Goal: Entertainment & Leisure: Consume media (video, audio)

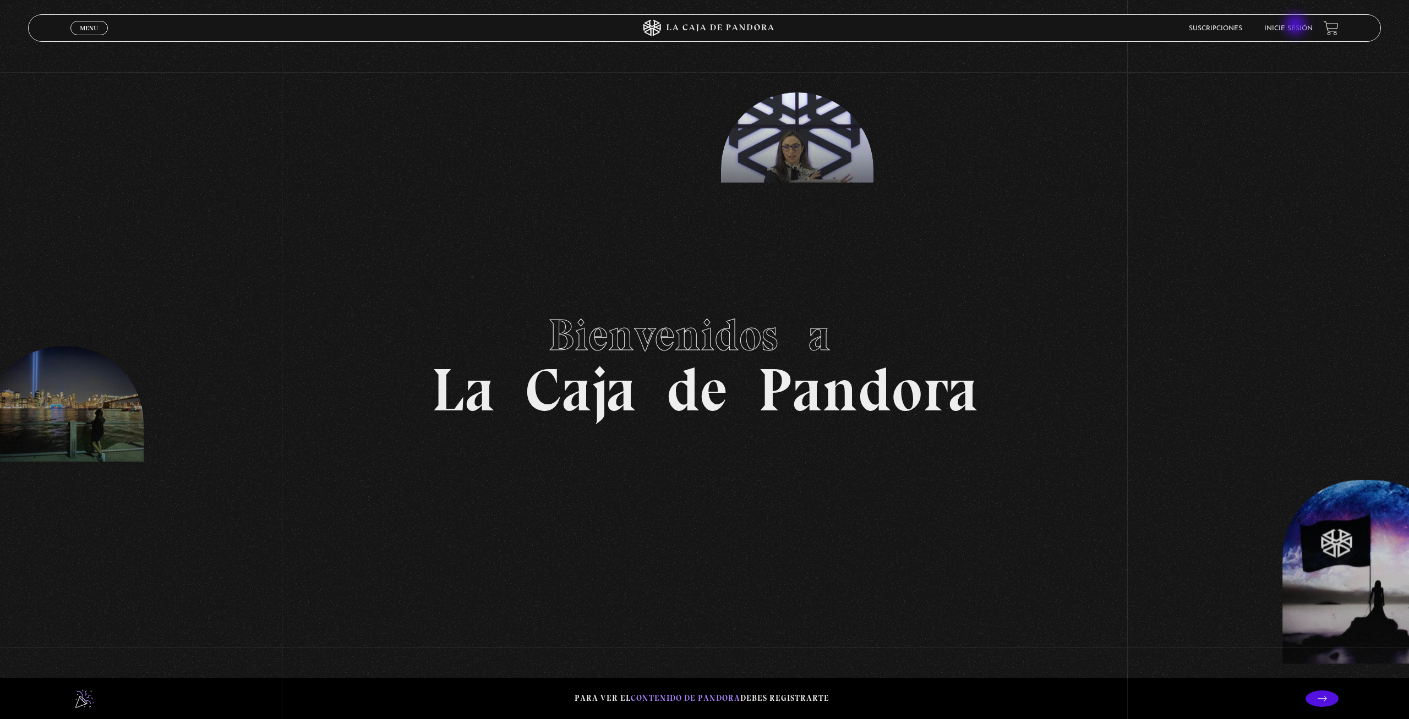
click at [1297, 26] on link "Inicie sesión" at bounding box center [1288, 28] width 48 height 7
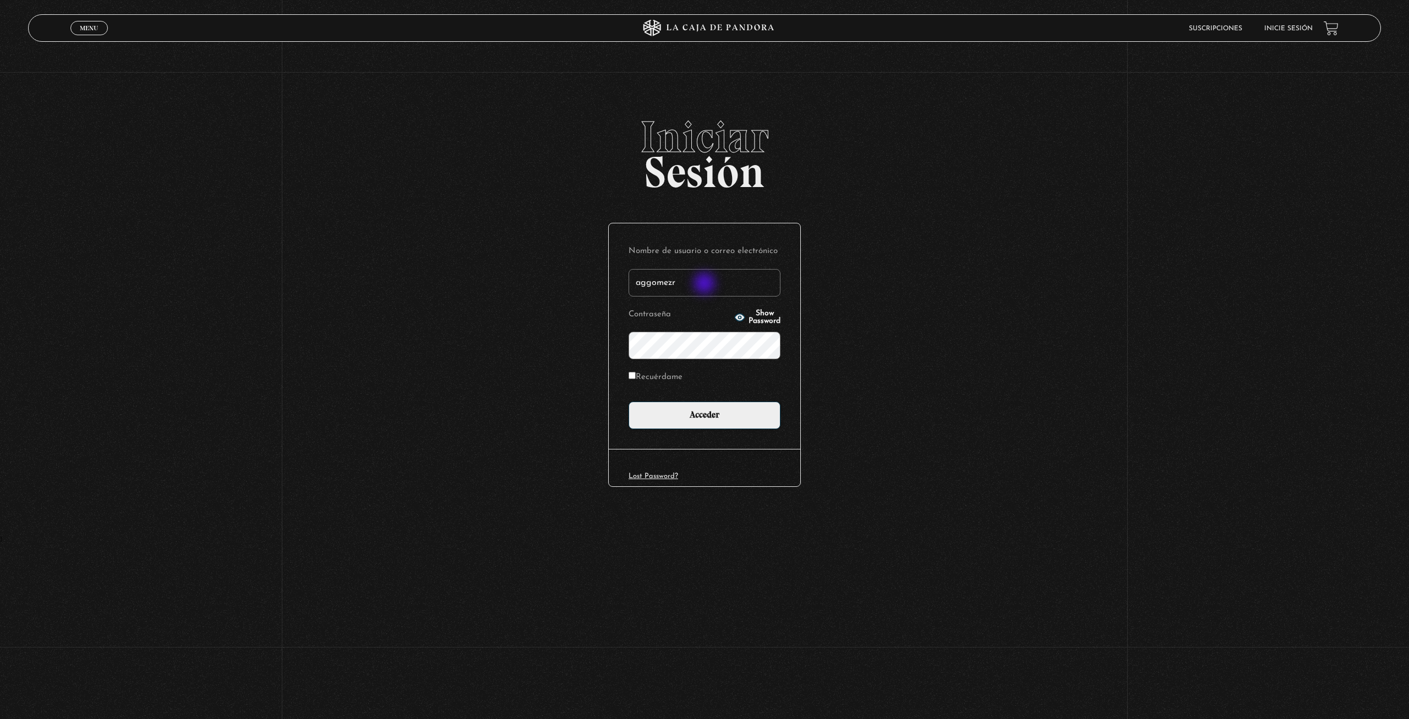
type input "aggomezr"
click at [629, 402] on input "Acceder" at bounding box center [705, 416] width 152 height 28
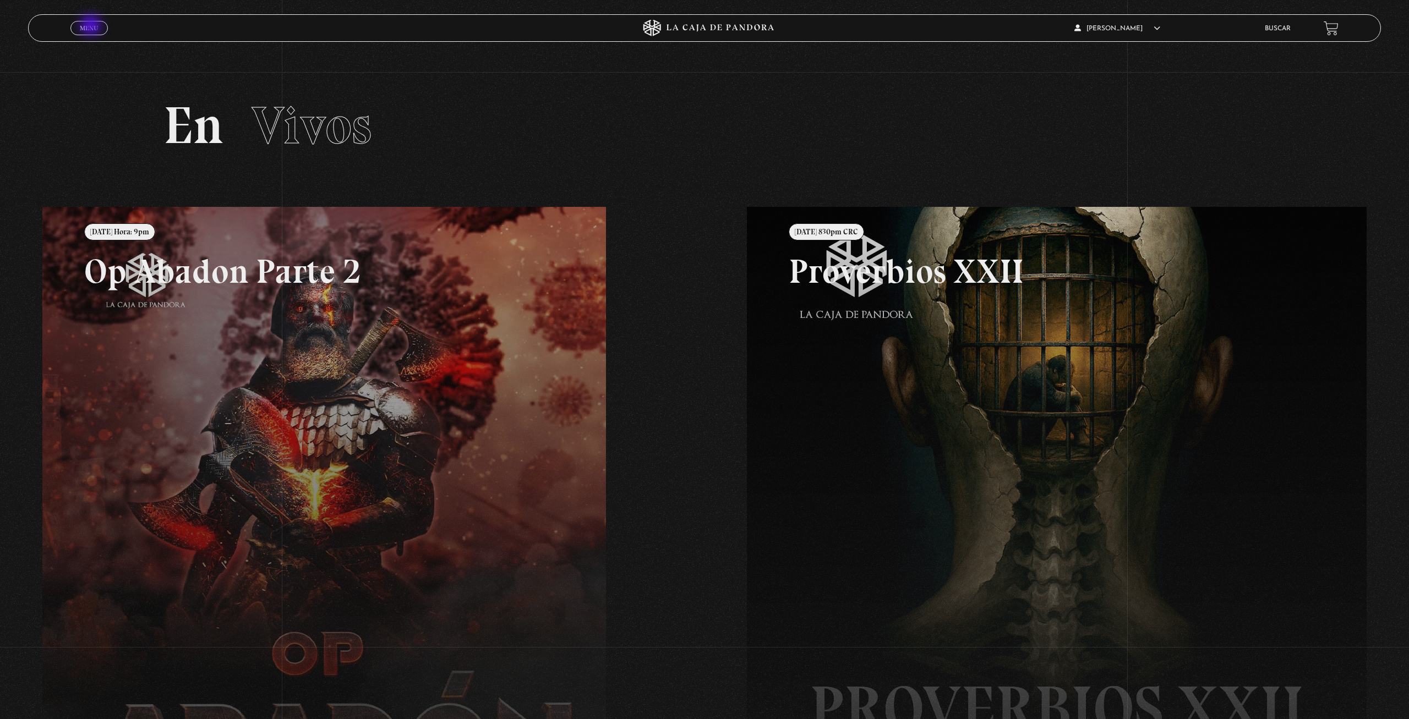
click at [92, 26] on span "Menu" at bounding box center [89, 28] width 18 height 7
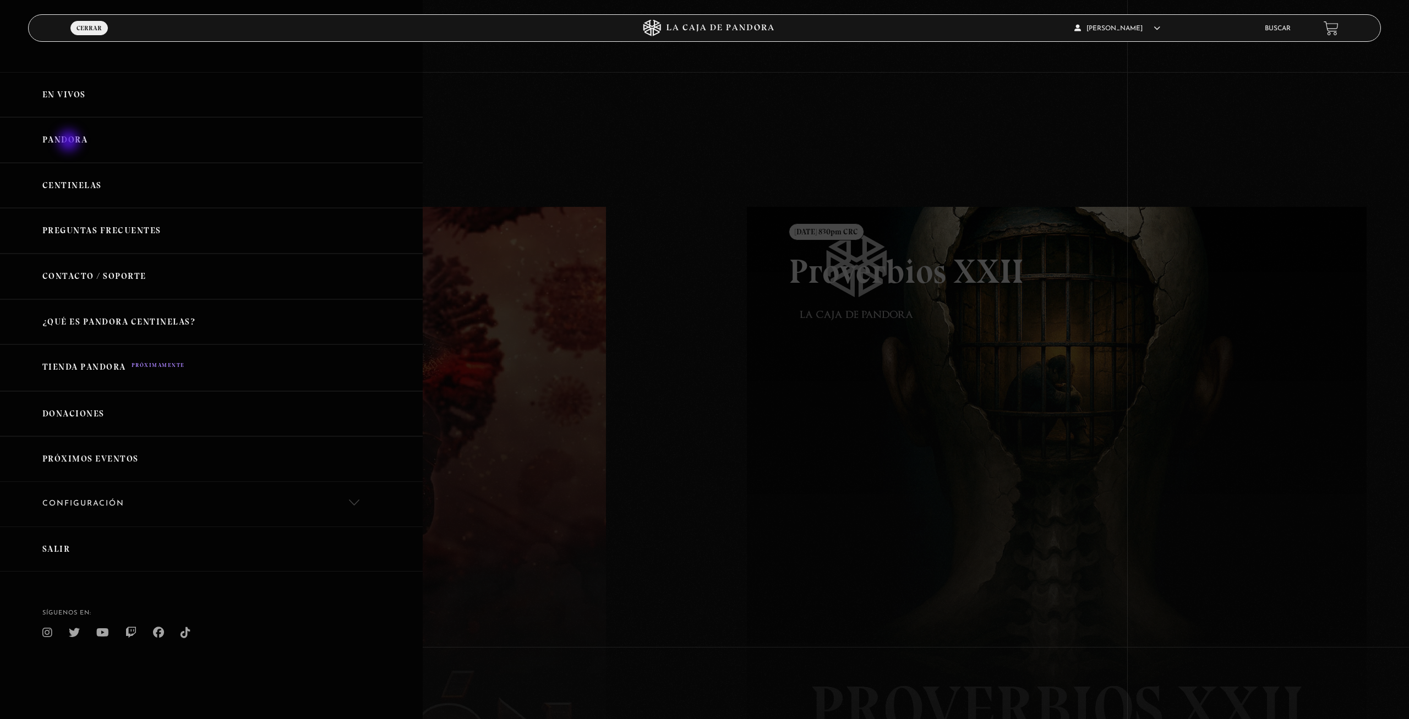
click at [70, 142] on link "Pandora" at bounding box center [211, 140] width 423 height 46
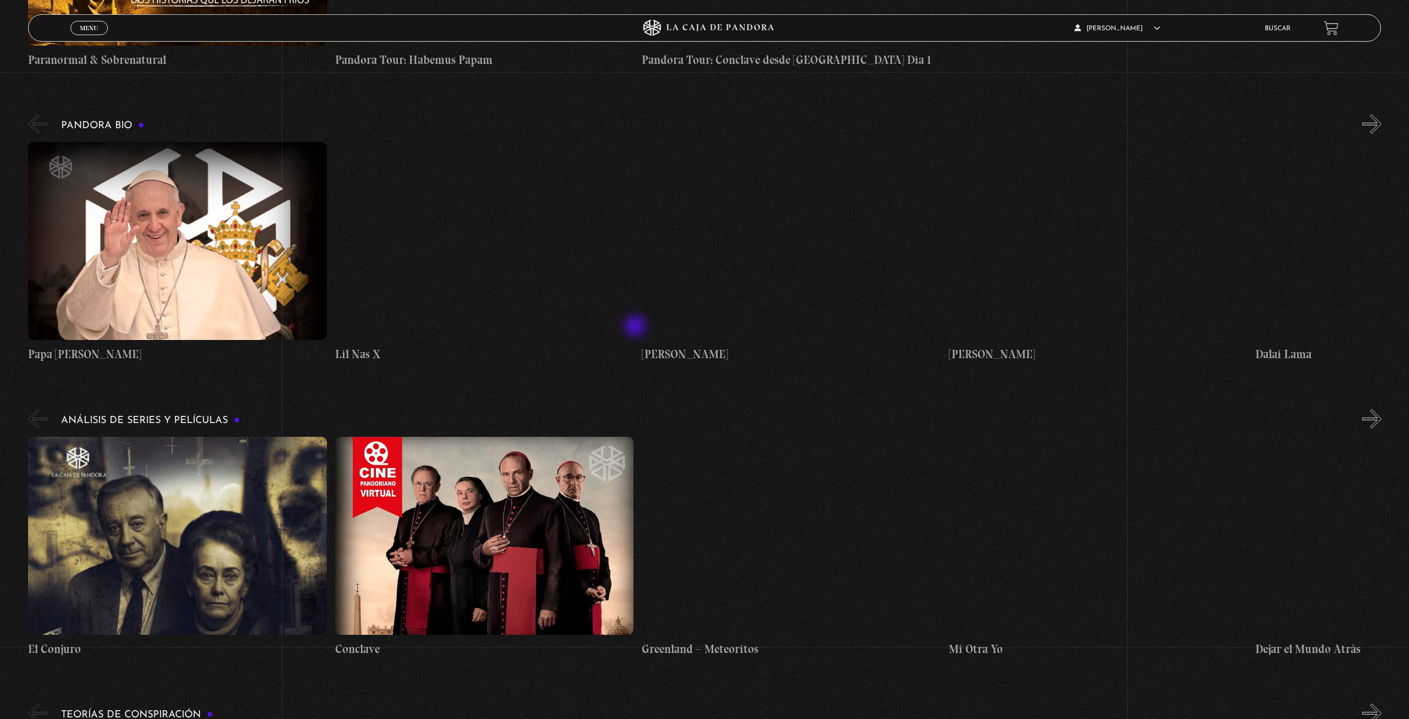
scroll to position [1740, 0]
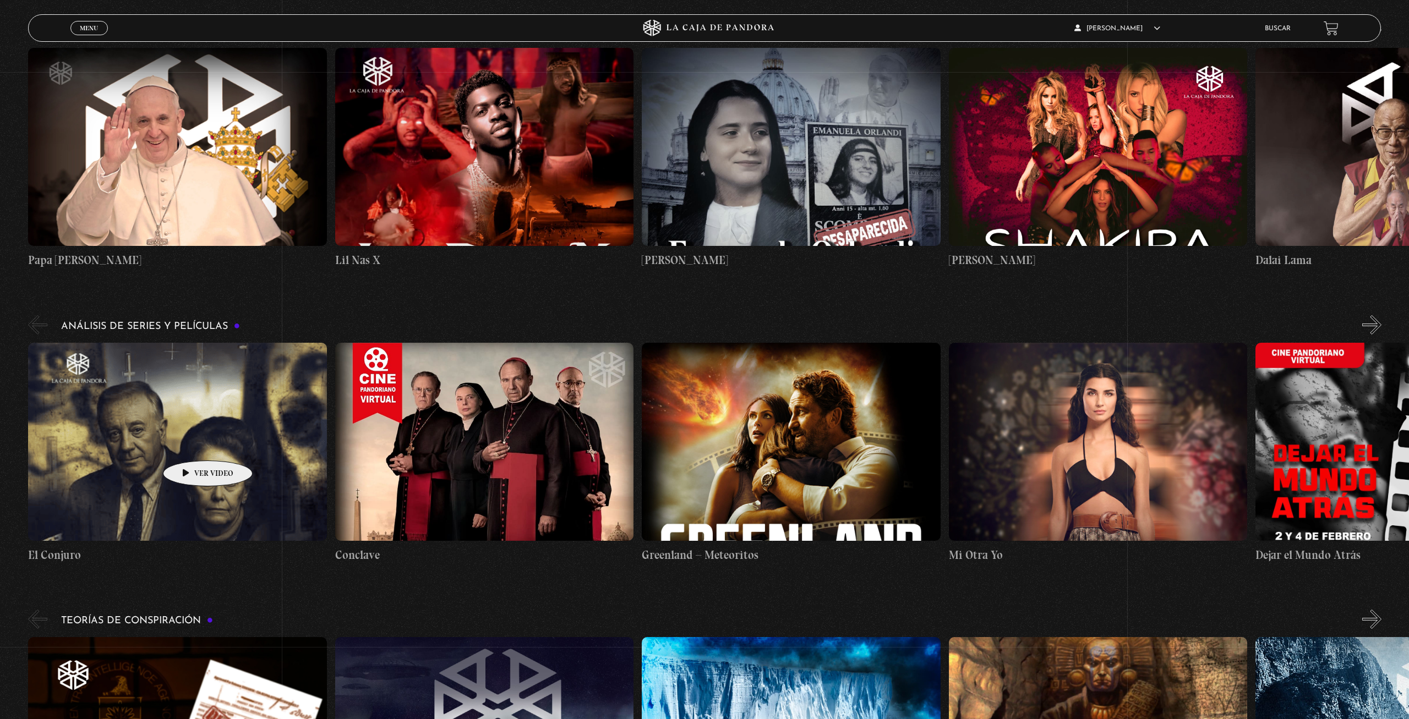
click at [190, 444] on figure at bounding box center [177, 442] width 299 height 198
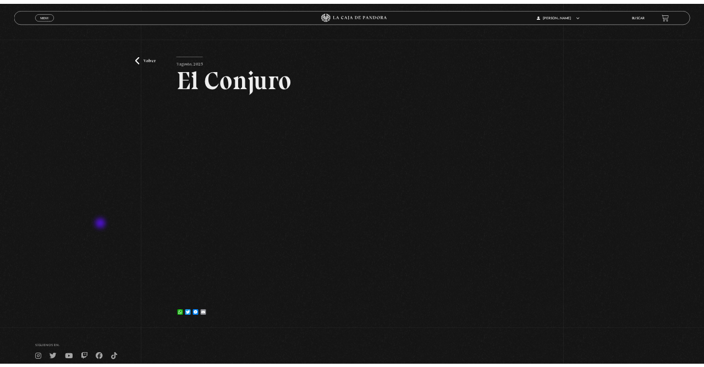
scroll to position [56, 0]
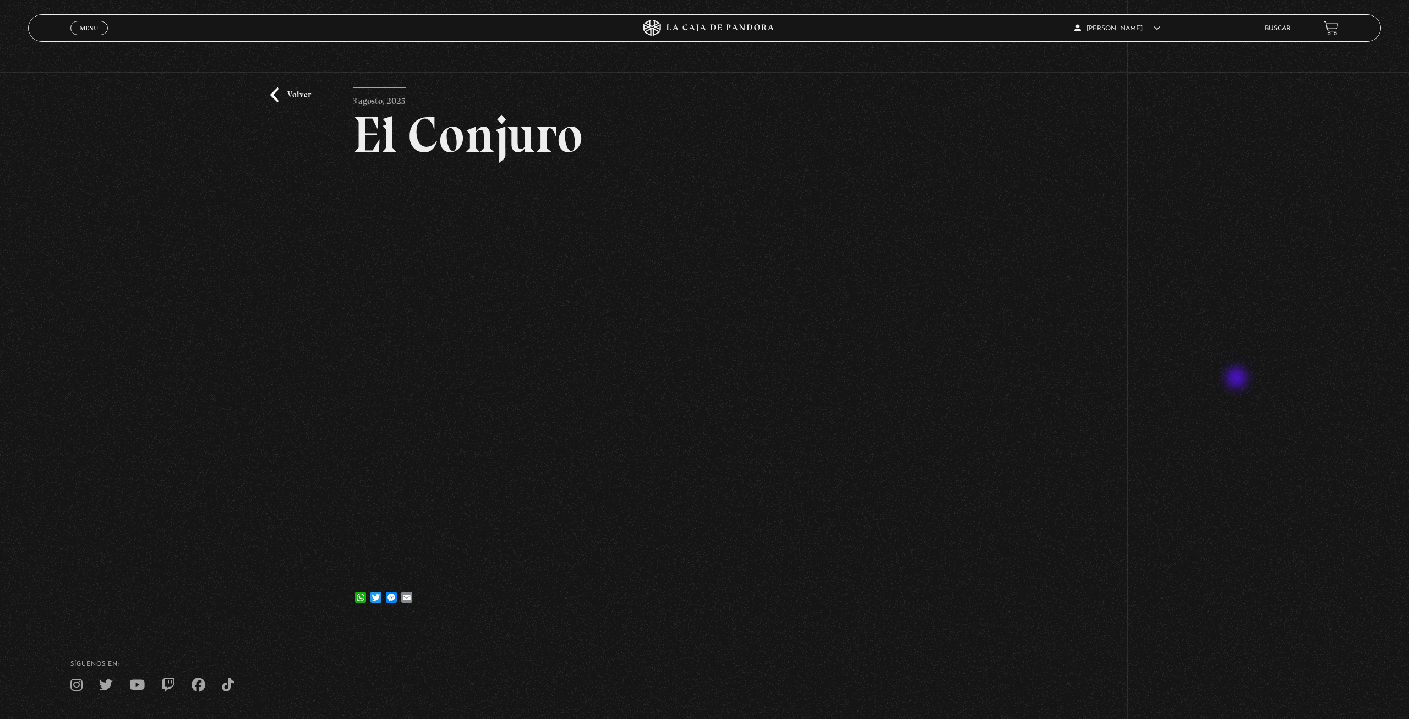
click at [1240, 375] on div "Volver 3 agosto, 2025 El Conjuro WhatsApp Twitter Messenger Email" at bounding box center [704, 319] width 1409 height 607
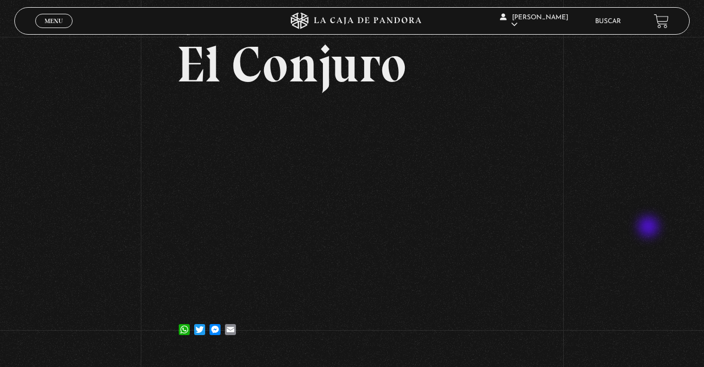
click at [650, 228] on div "Volver 3 agosto, 2025 El Conjuro WhatsApp Twitter Messenger Email" at bounding box center [352, 168] width 704 height 374
click at [661, 127] on div "Volver 3 agosto, 2025 El Conjuro WhatsApp Twitter Messenger Email" at bounding box center [352, 168] width 704 height 374
click at [667, 51] on div "Volver 3 agosto, 2025 El Conjuro WhatsApp Twitter Messenger Email" at bounding box center [352, 168] width 704 height 374
